Goal: Task Accomplishment & Management: Complete application form

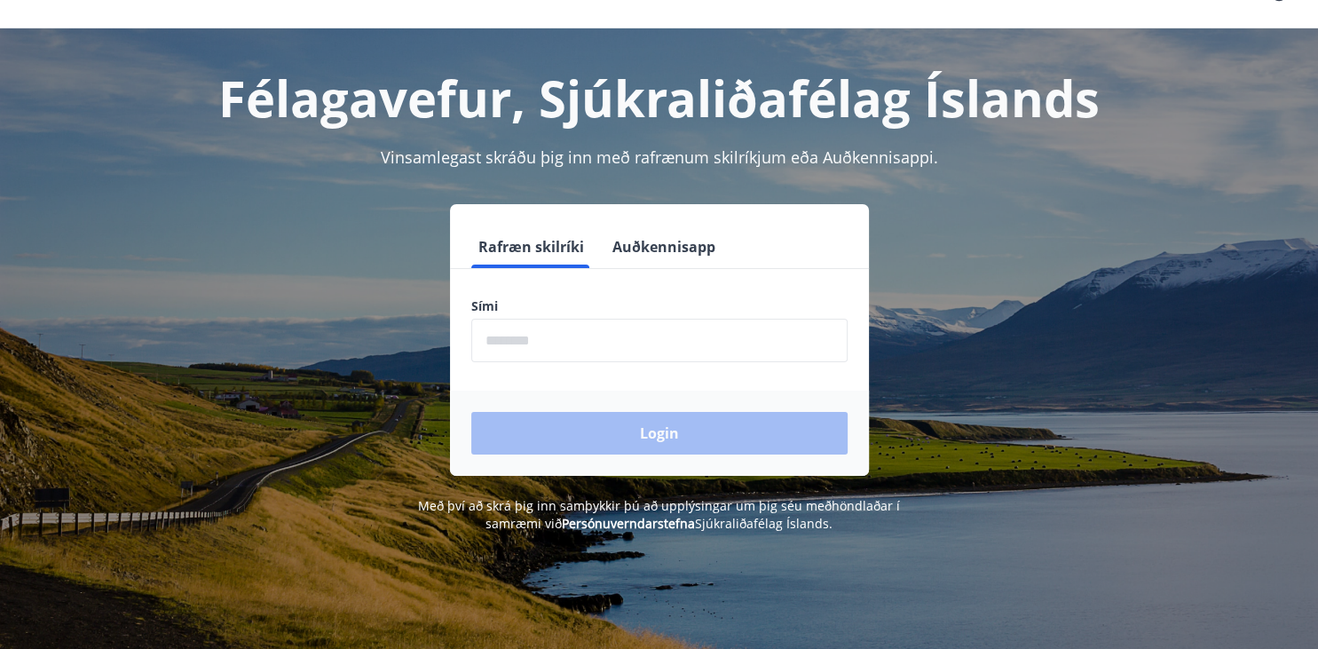
scroll to position [32, 0]
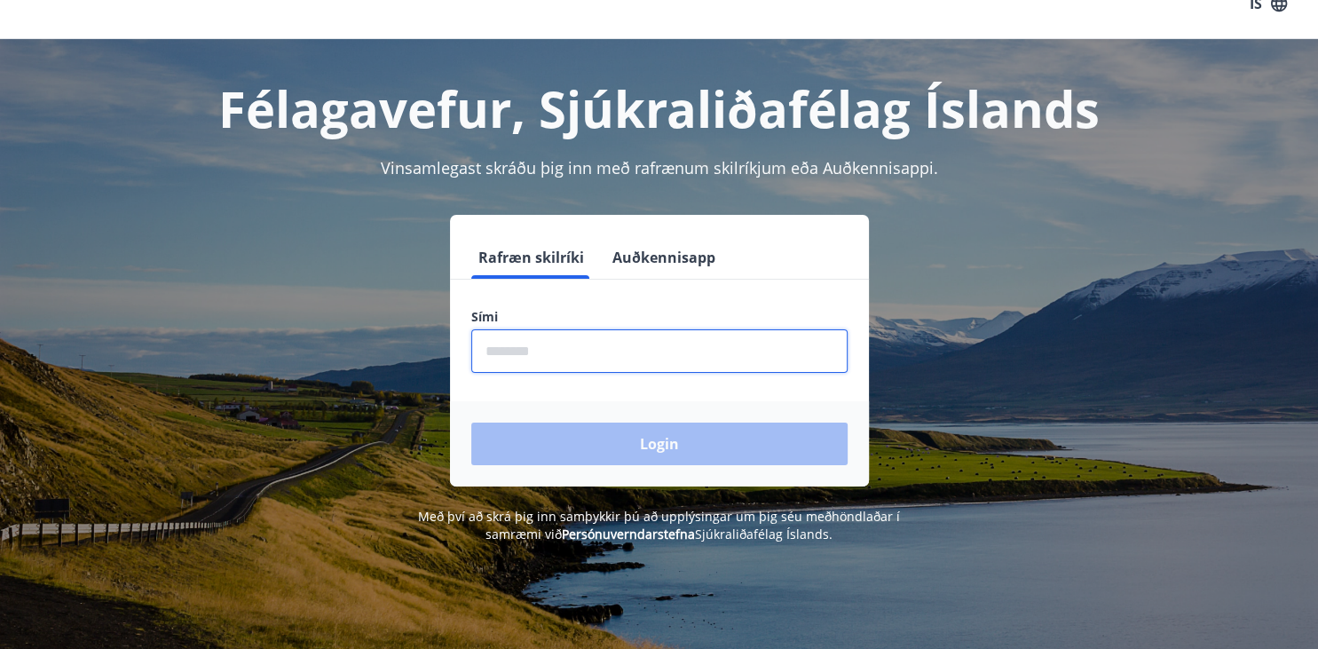
click at [622, 350] on input "phone" at bounding box center [659, 350] width 376 height 43
click at [624, 347] on input "phone" at bounding box center [659, 350] width 376 height 43
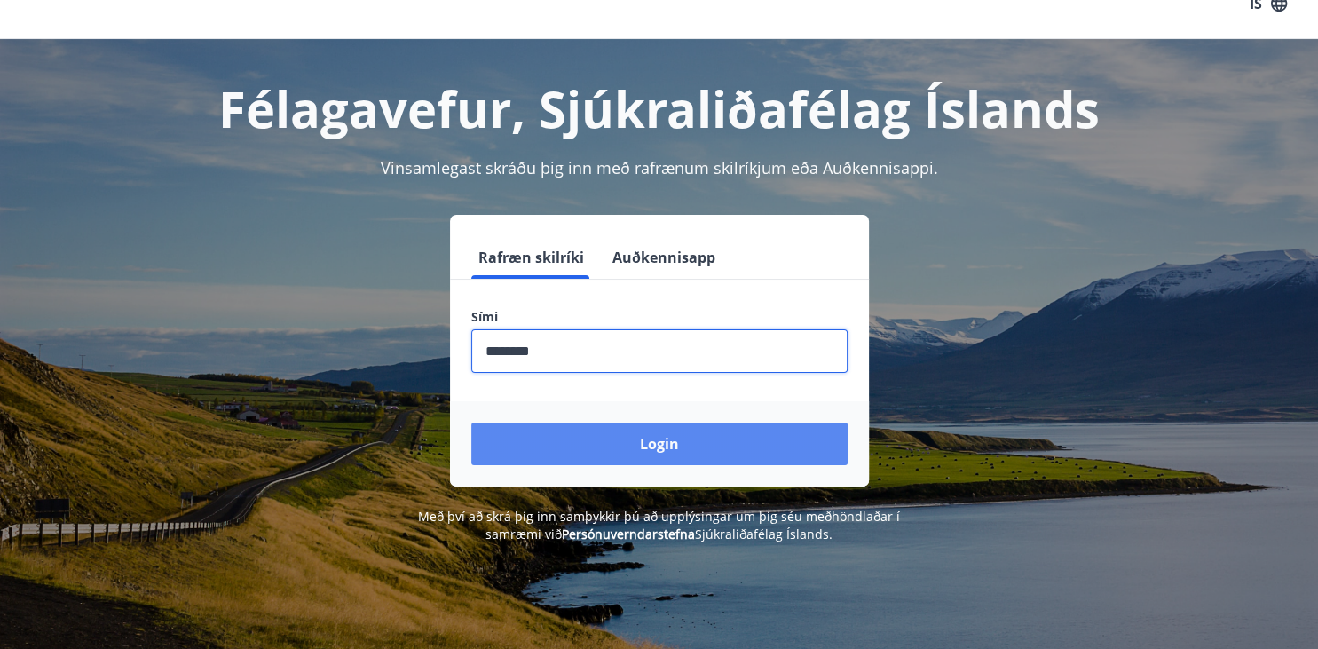
type input "********"
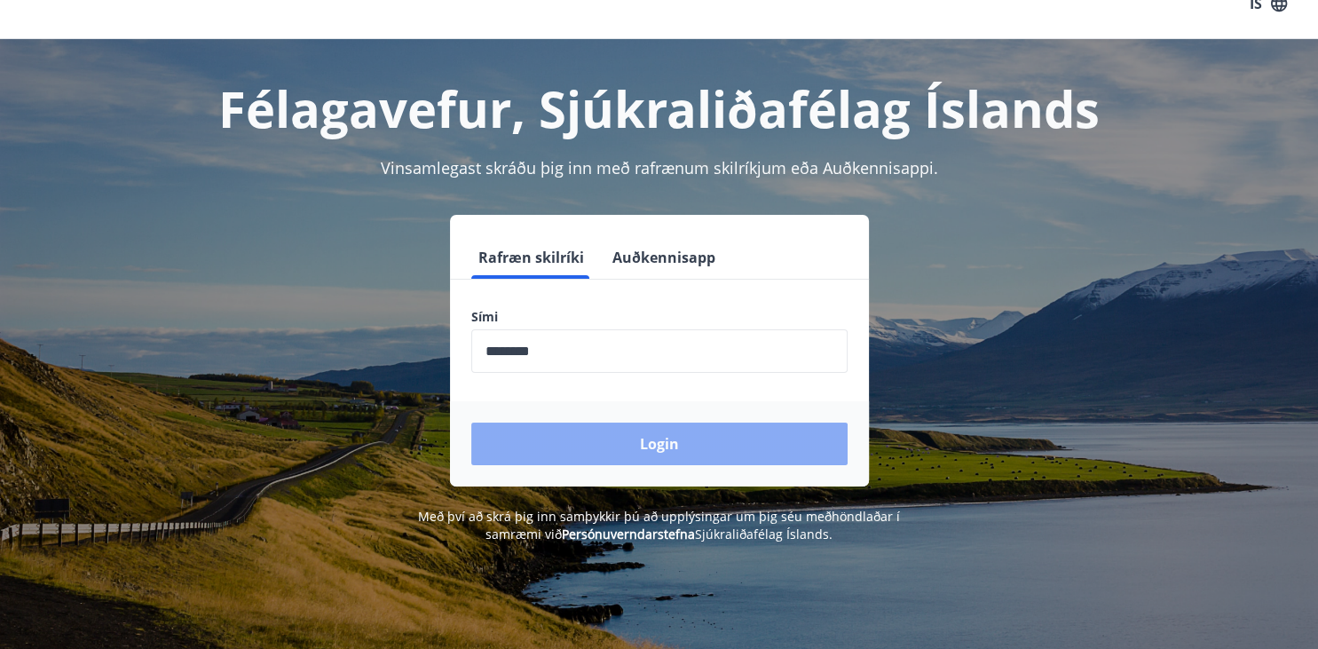
click at [693, 442] on button "Login" at bounding box center [659, 444] width 376 height 43
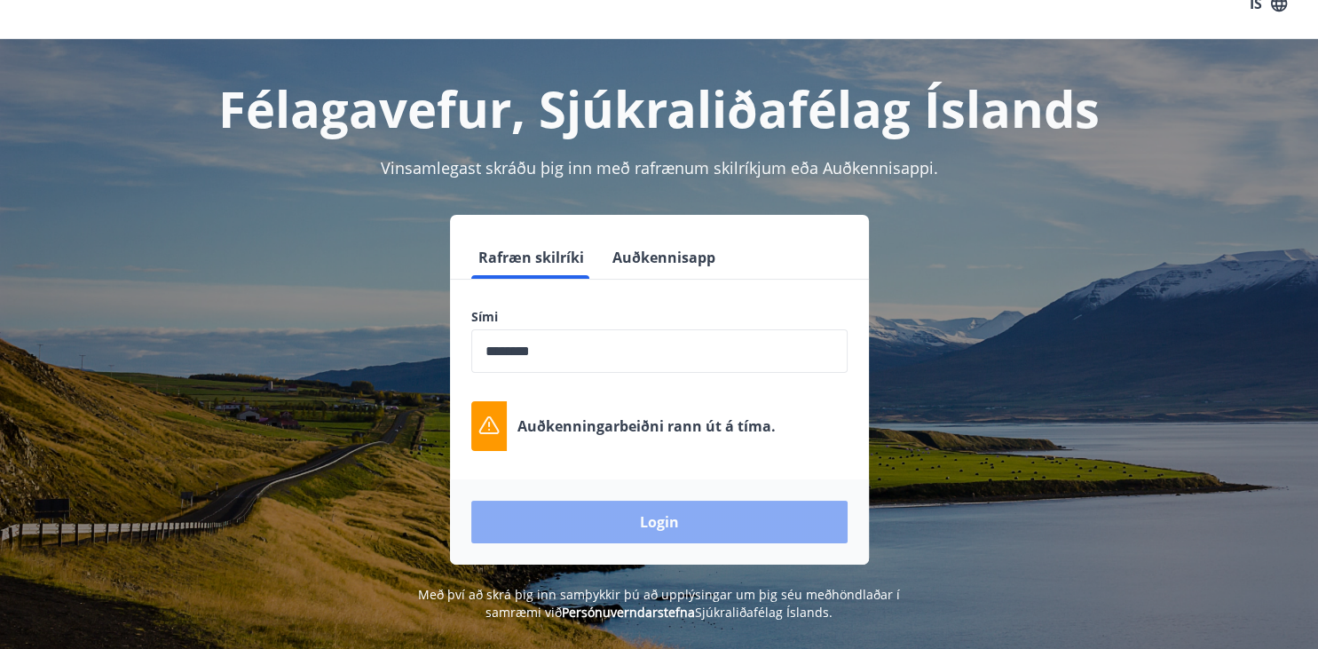
click at [668, 529] on button "Login" at bounding box center [659, 522] width 376 height 43
click at [641, 526] on button "Login" at bounding box center [659, 522] width 376 height 43
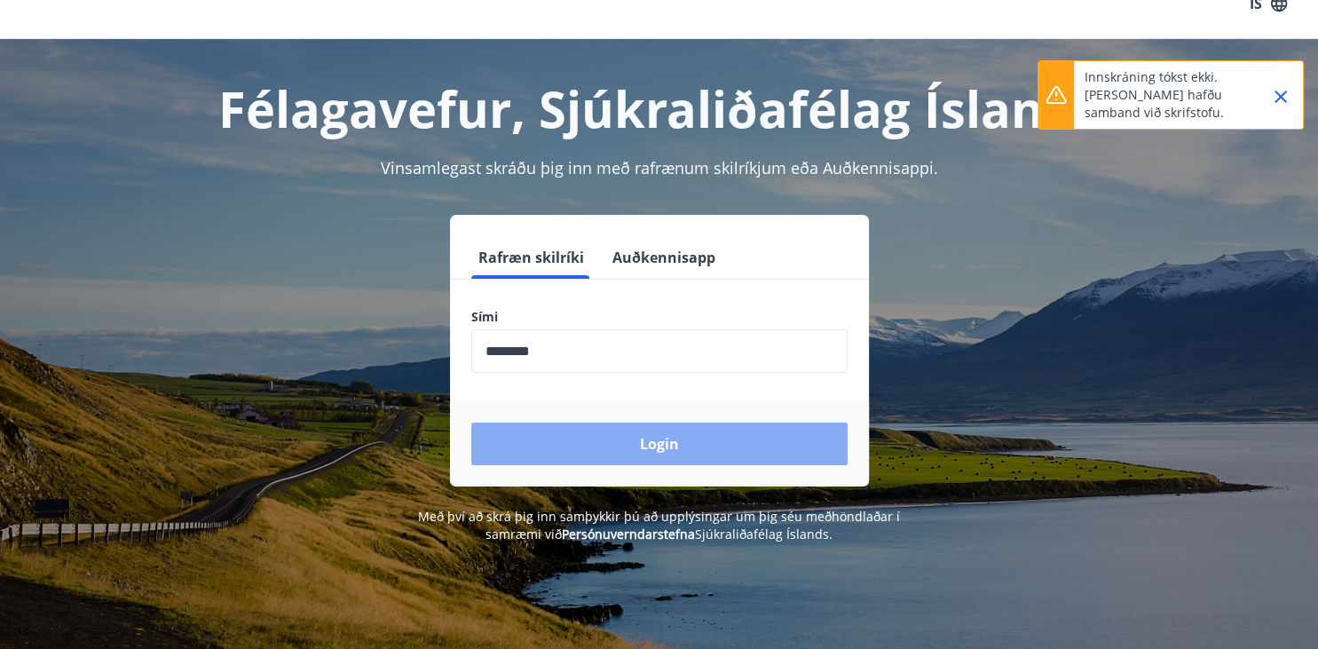
click at [662, 445] on button "Login" at bounding box center [659, 444] width 376 height 43
click at [654, 442] on button "Login" at bounding box center [659, 444] width 376 height 43
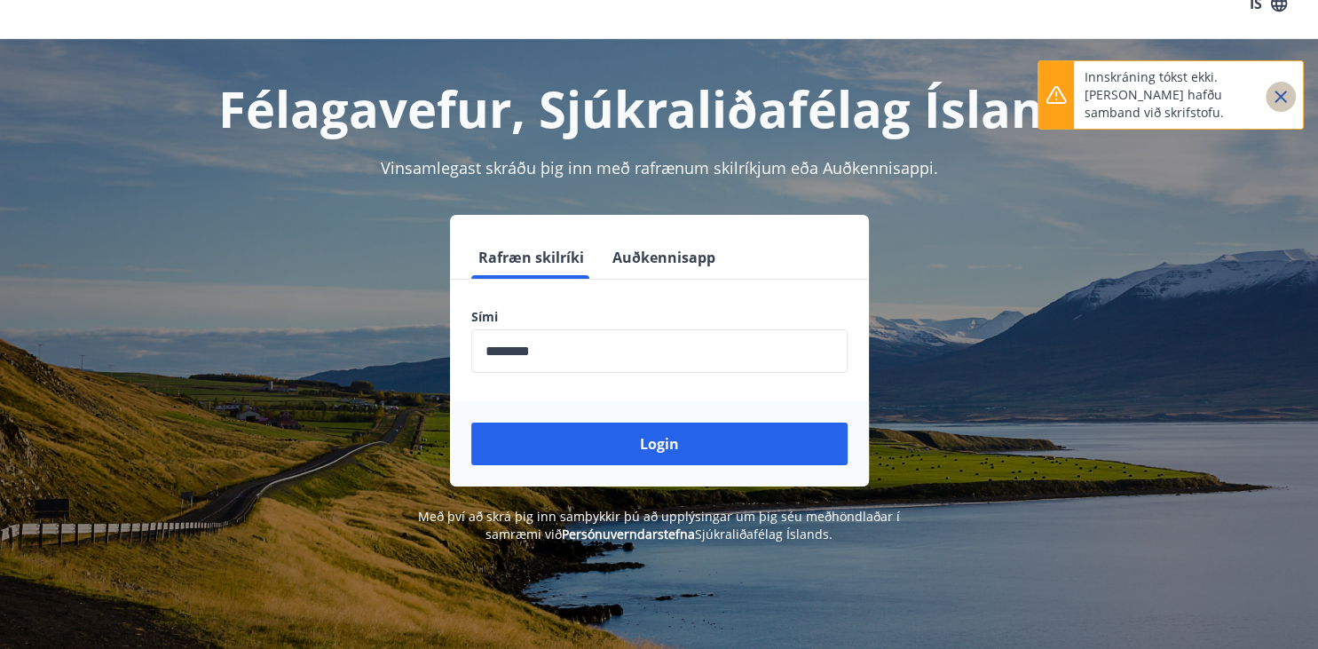
click at [1284, 94] on icon "Close" at bounding box center [1281, 97] width 12 height 12
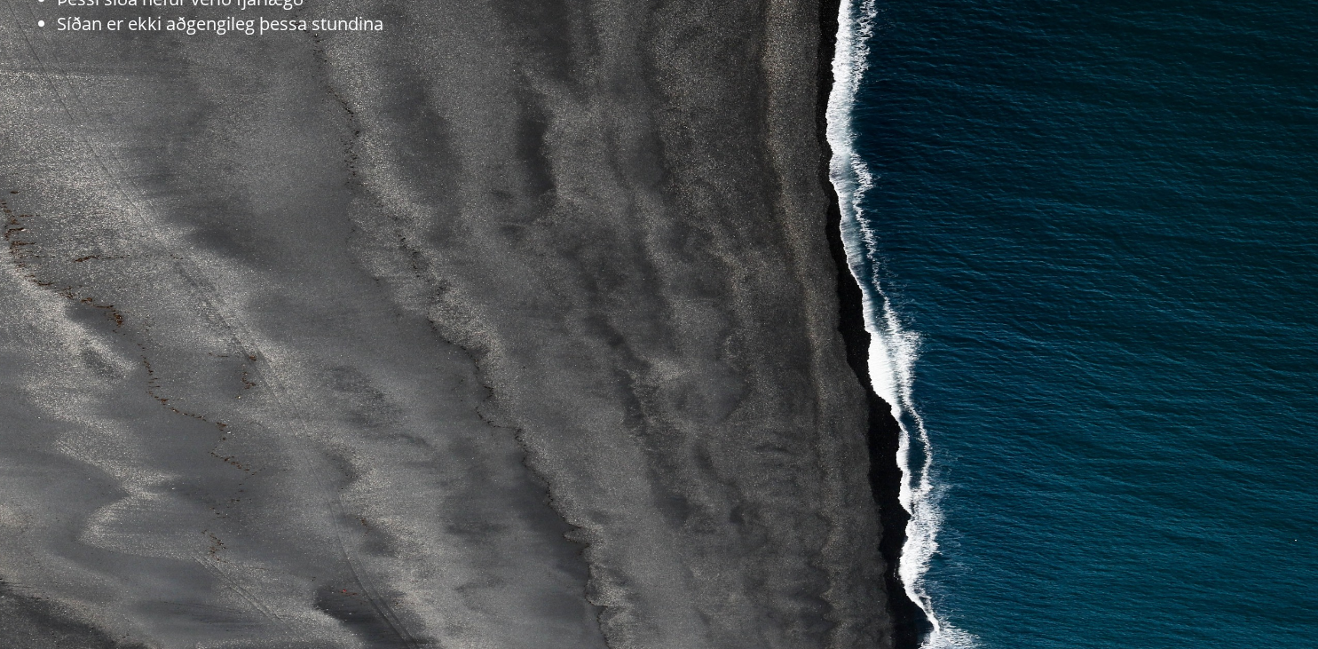
scroll to position [410, 0]
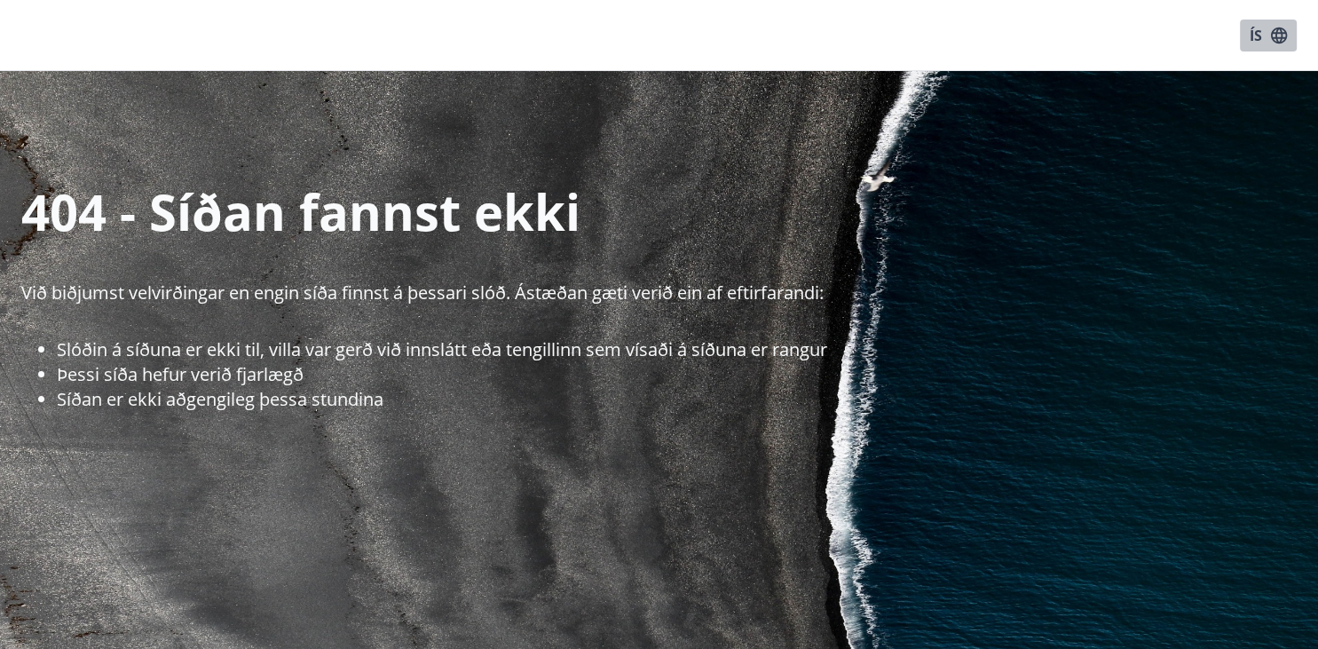
click at [1252, 38] on button "ÍS" at bounding box center [1268, 36] width 57 height 32
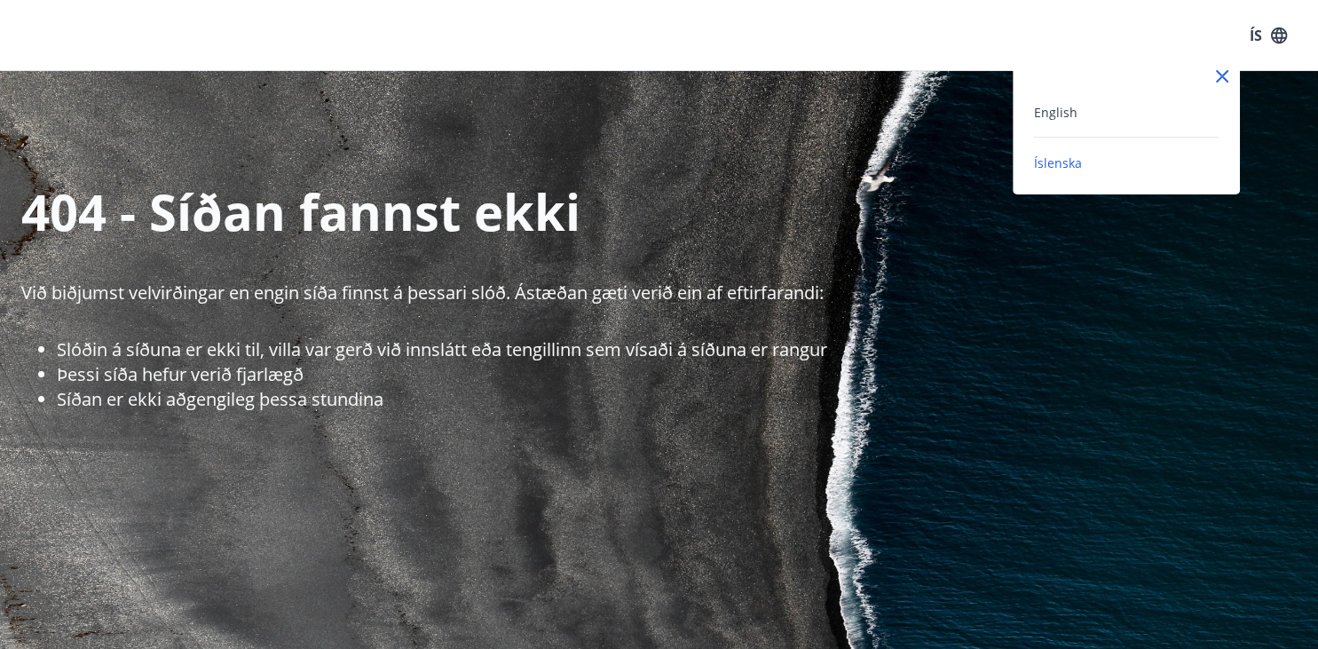
click at [1224, 74] on icon at bounding box center [1222, 76] width 12 height 12
